Goal: Find specific page/section: Find specific page/section

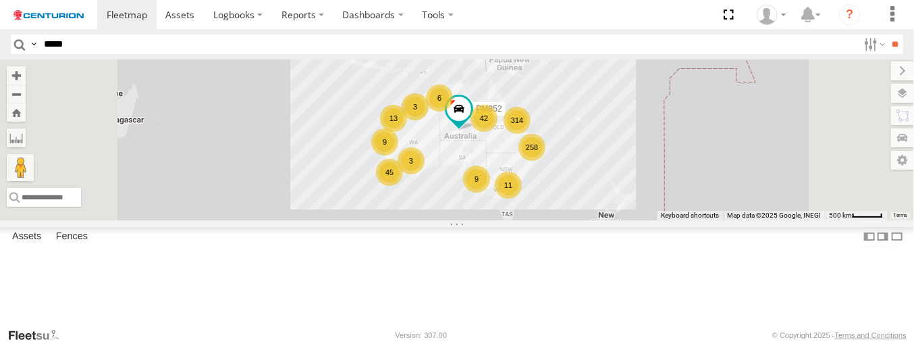
type input "*****"
click at [888, 34] on input "**" at bounding box center [896, 44] width 16 height 20
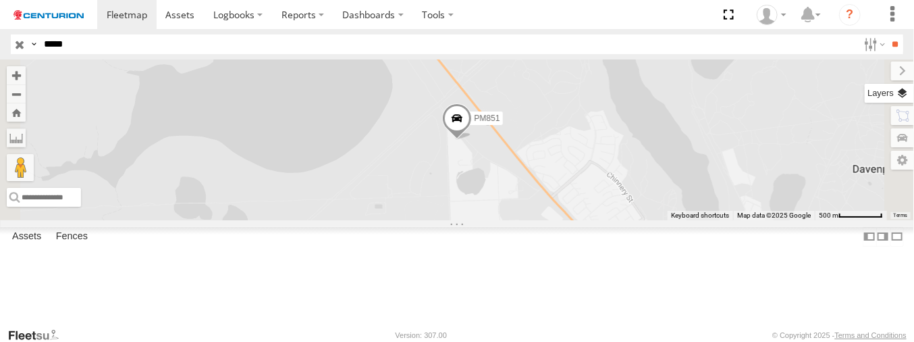
click at [884, 93] on label at bounding box center [889, 93] width 49 height 19
drag, startPoint x: 783, startPoint y: 79, endPoint x: 777, endPoint y: 107, distance: 28.3
click at [0, 0] on span "Basemaps" at bounding box center [0, 0] width 0 height 0
click at [0, 0] on span "Satellite + Roadmap" at bounding box center [0, 0] width 0 height 0
click at [869, 67] on label at bounding box center [891, 70] width 45 height 19
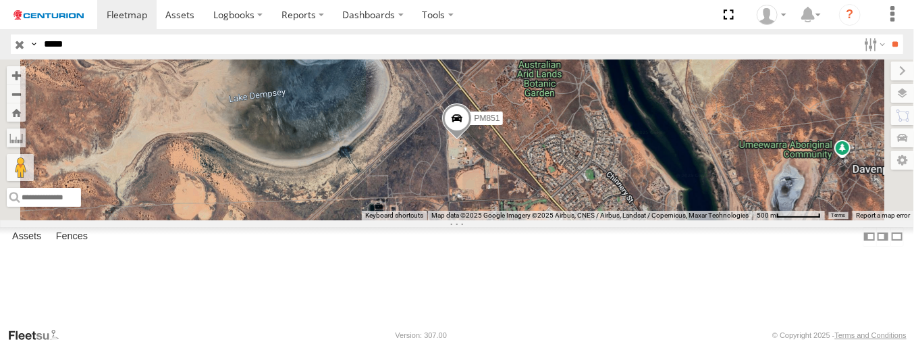
click at [16, 42] on input "button" at bounding box center [20, 44] width 18 height 20
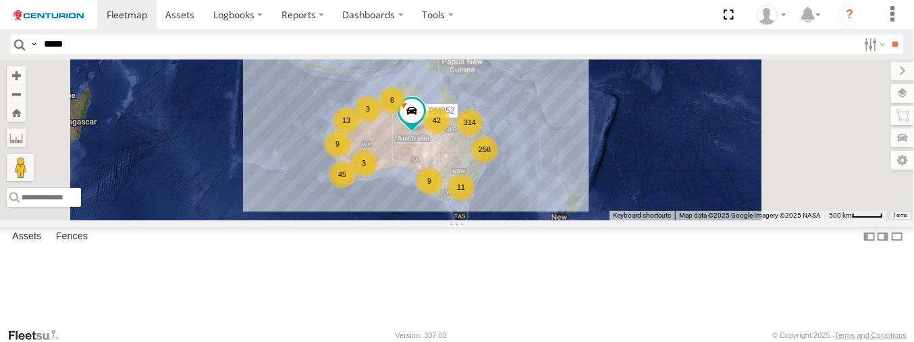
drag, startPoint x: 472, startPoint y: 240, endPoint x: 456, endPoint y: 240, distance: 16.9
click at [456, 219] on div "258 314 9 11 45 42 6 13 3 9 3 PM852" at bounding box center [457, 139] width 914 height 160
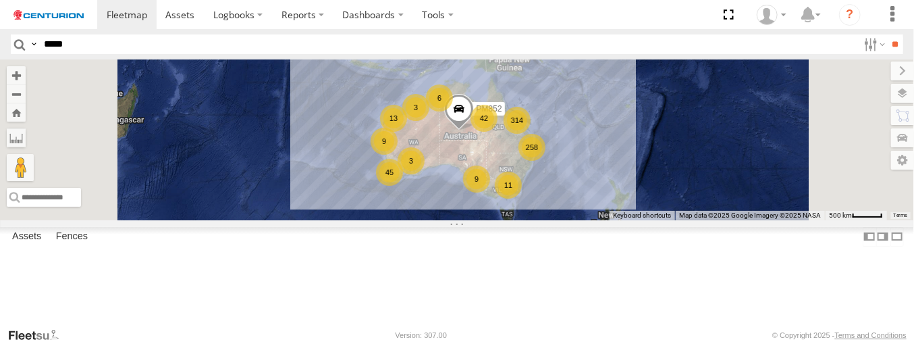
click at [412, 171] on div "258 314 9 11 45 42 6 13 3 9 3 PM852" at bounding box center [457, 139] width 914 height 160
click at [500, 195] on div "PM852 258 314 9 11 45 42 6 13 3 9 3" at bounding box center [457, 139] width 914 height 160
